Goal: Transaction & Acquisition: Purchase product/service

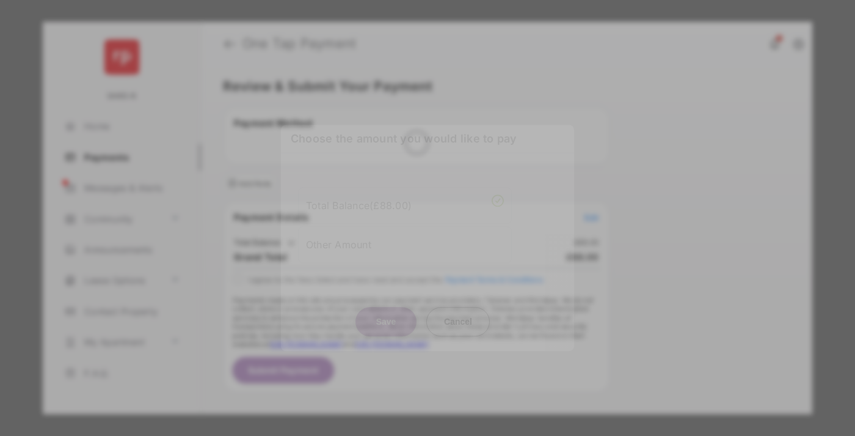
click at [405, 234] on div "Other Amount" at bounding box center [405, 244] width 198 height 21
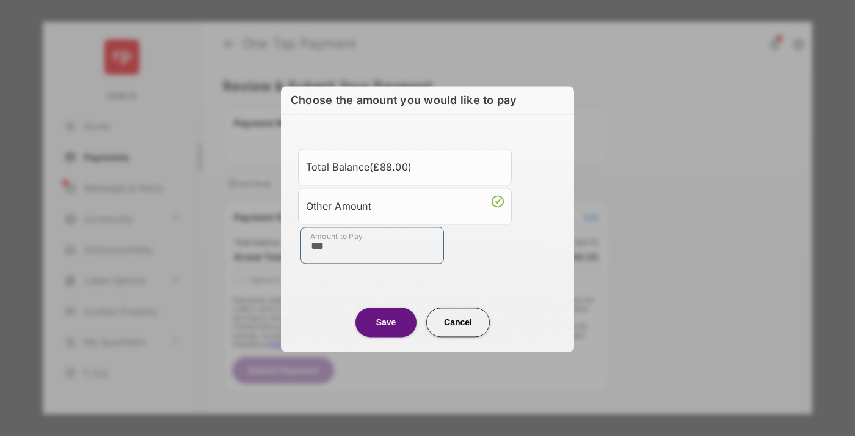
type input "***"
click at [386, 321] on button "Save" at bounding box center [386, 321] width 61 height 29
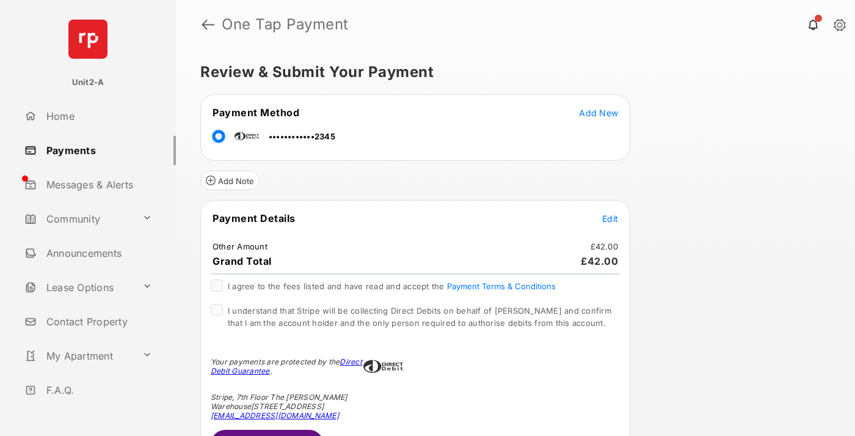
click at [266, 432] on button "Submit Payment" at bounding box center [267, 443] width 113 height 29
